Goal: Navigation & Orientation: Find specific page/section

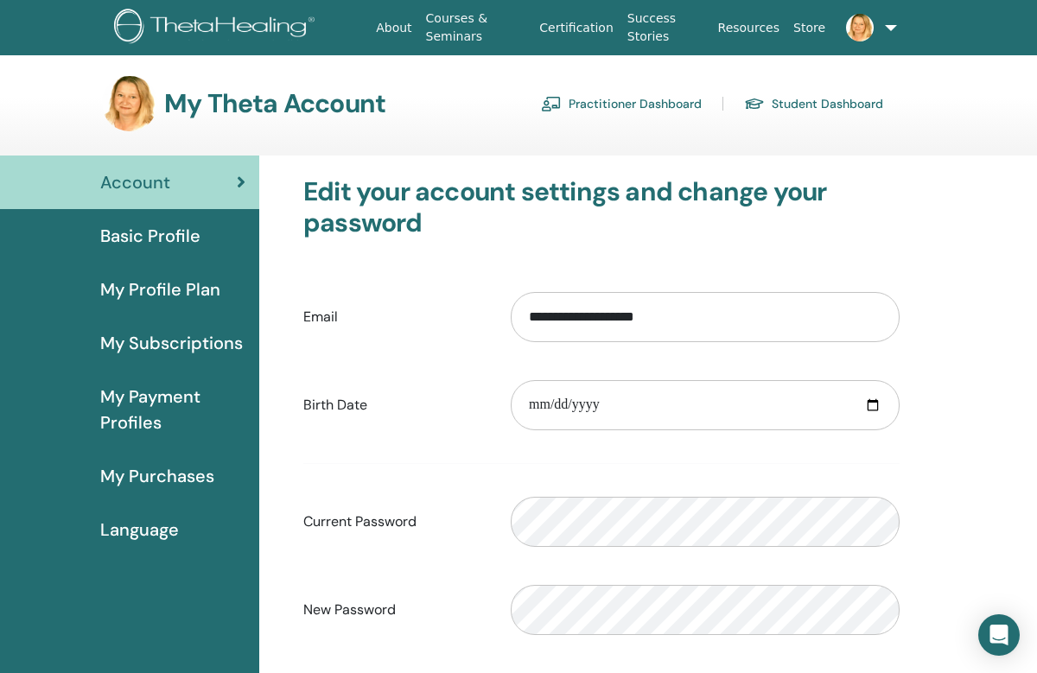
scroll to position [112, 594]
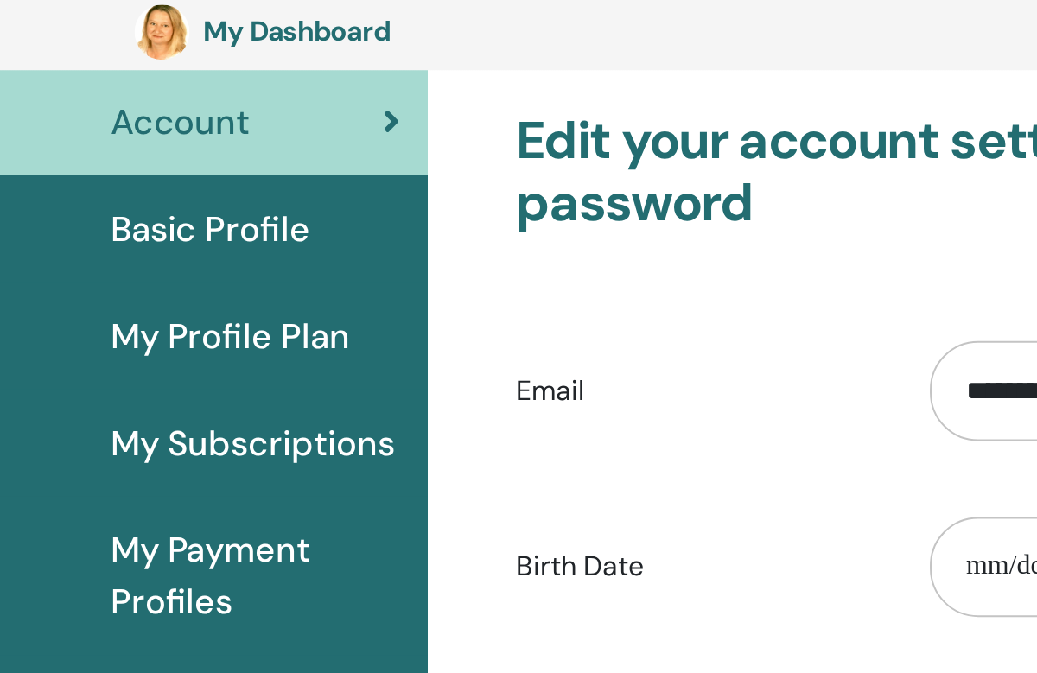
scroll to position [0, 79]
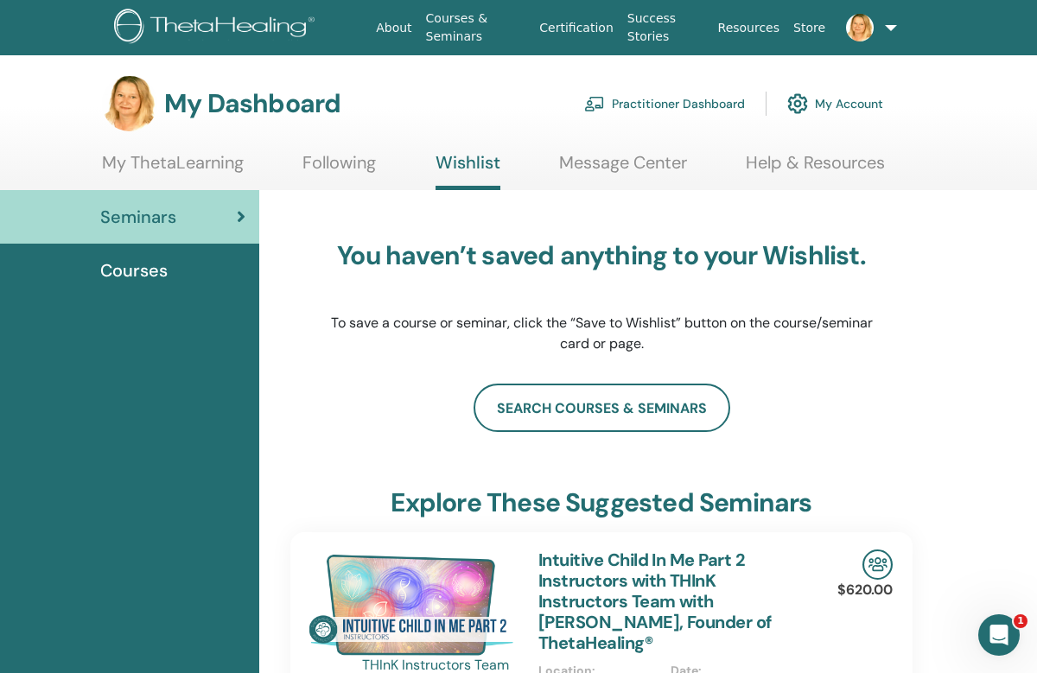
click at [628, 410] on link "search courses & seminars" at bounding box center [602, 408] width 257 height 48
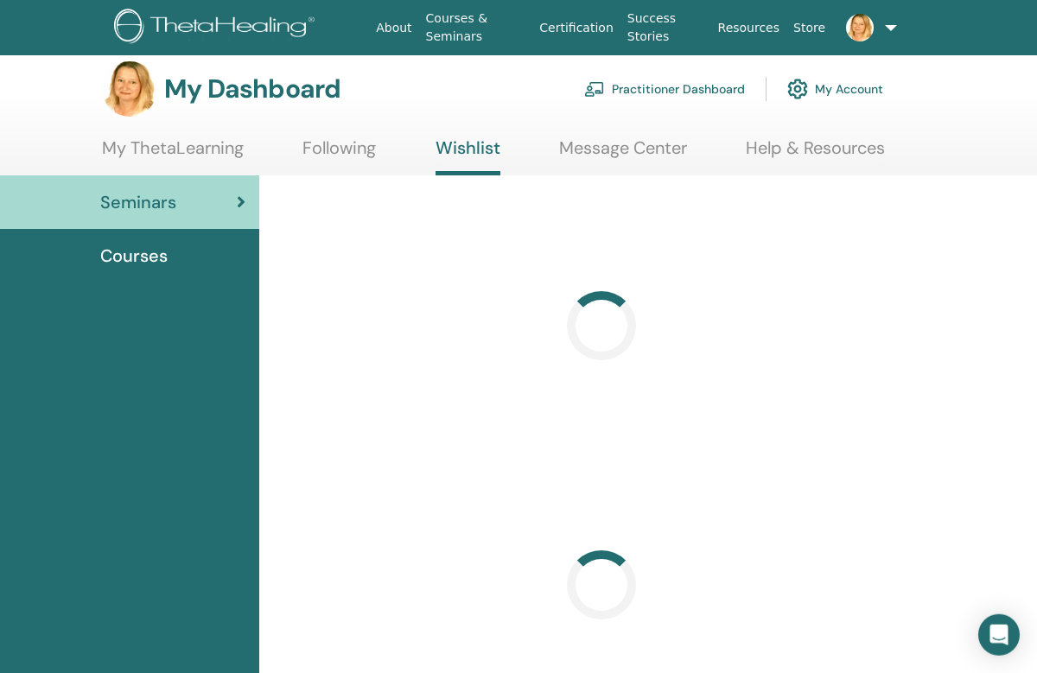
scroll to position [16, 0]
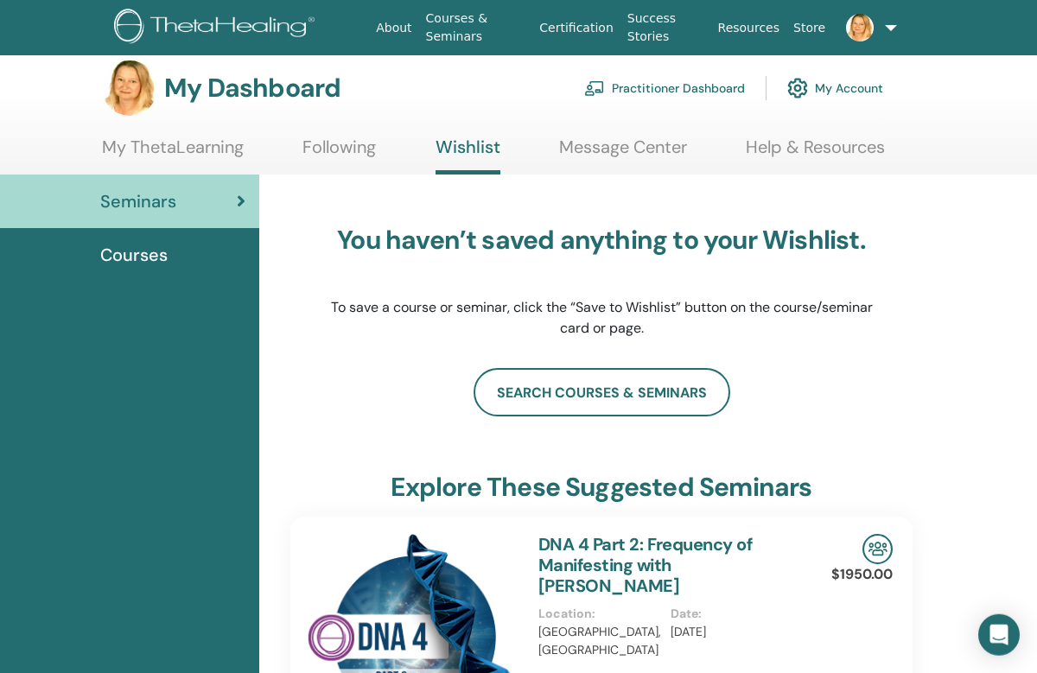
click at [845, 92] on link "My Account" at bounding box center [835, 88] width 96 height 38
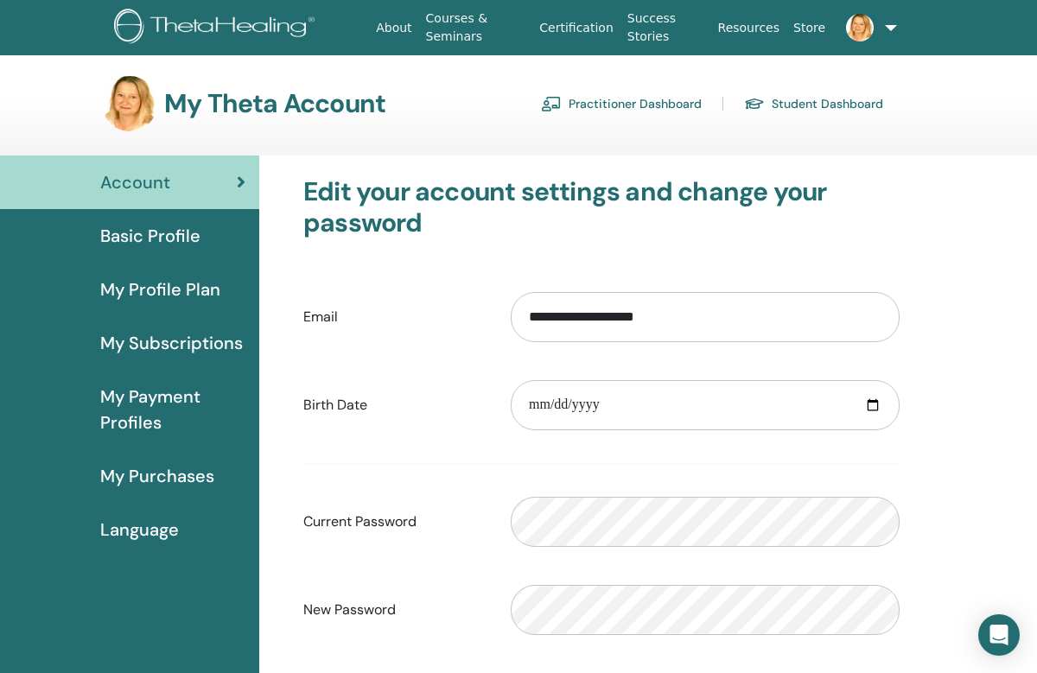
click at [880, 28] on link at bounding box center [862, 27] width 60 height 55
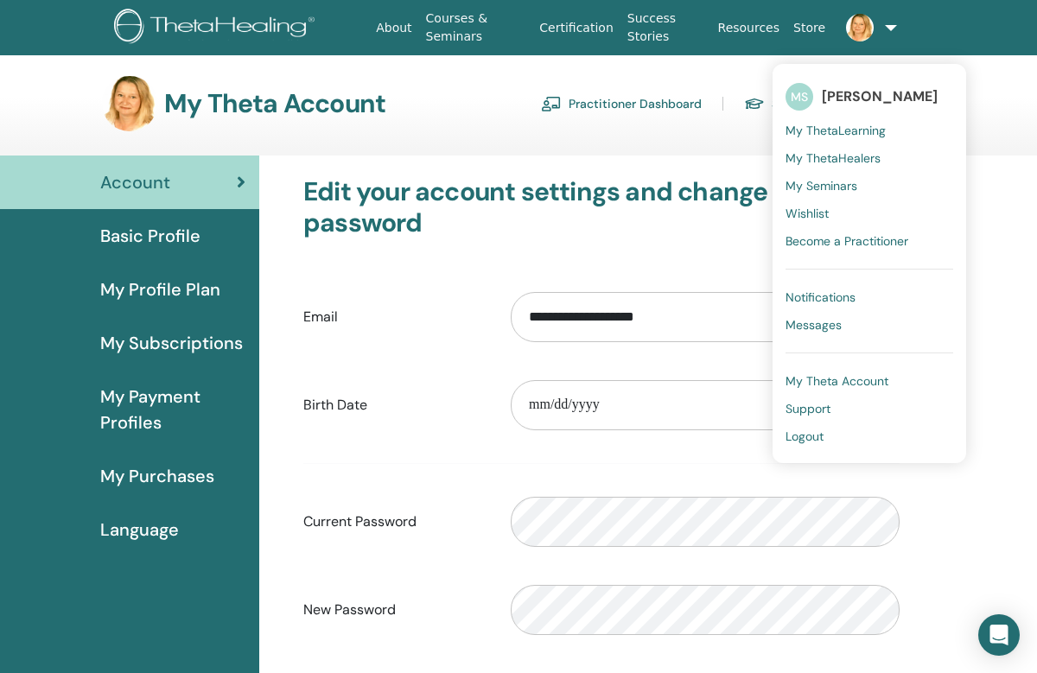
click at [815, 217] on span "Wishlist" at bounding box center [807, 214] width 43 height 16
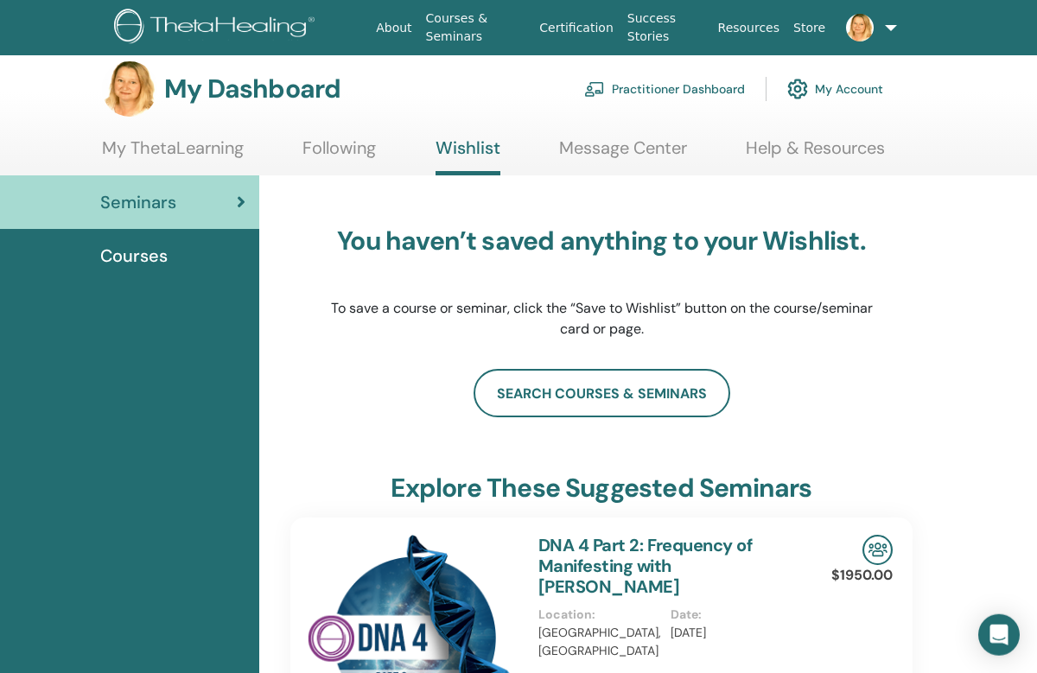
scroll to position [16, 0]
click at [624, 395] on link "search courses & seminars" at bounding box center [602, 392] width 257 height 48
